Goal: Register for event/course

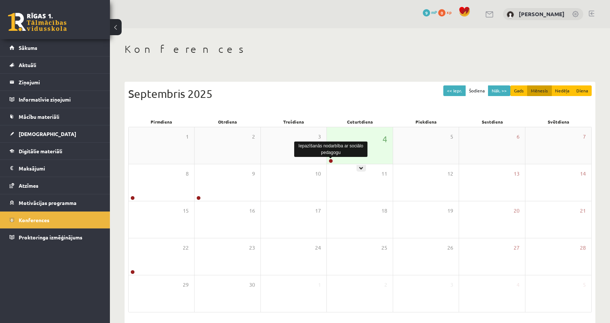
click at [330, 161] on link at bounding box center [331, 161] width 4 height 4
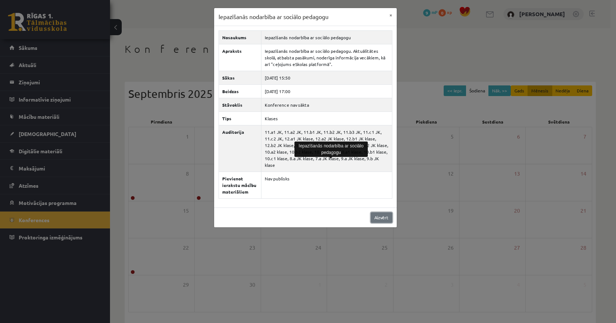
click at [382, 212] on link "Aizvērt" at bounding box center [382, 217] width 22 height 11
